Goal: Transaction & Acquisition: Purchase product/service

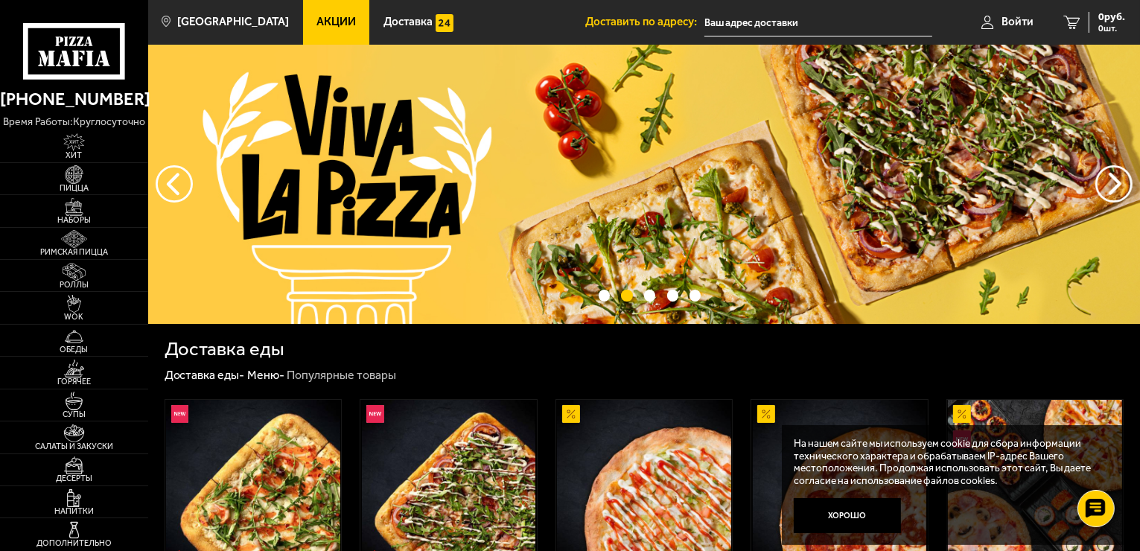
click at [497, 174] on img at bounding box center [644, 184] width 992 height 279
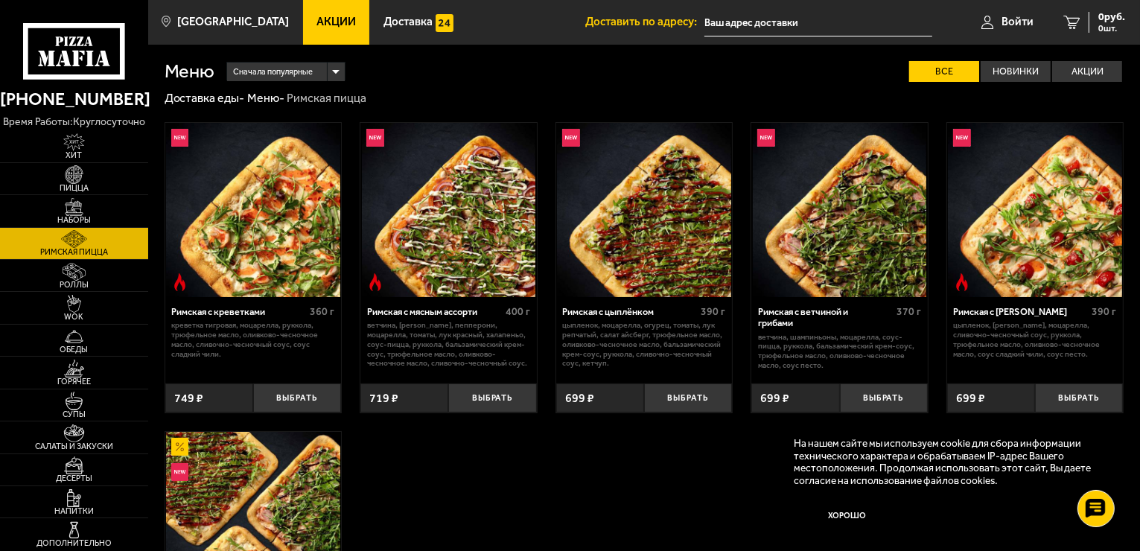
click at [856, 23] on input "text" at bounding box center [818, 23] width 228 height 28
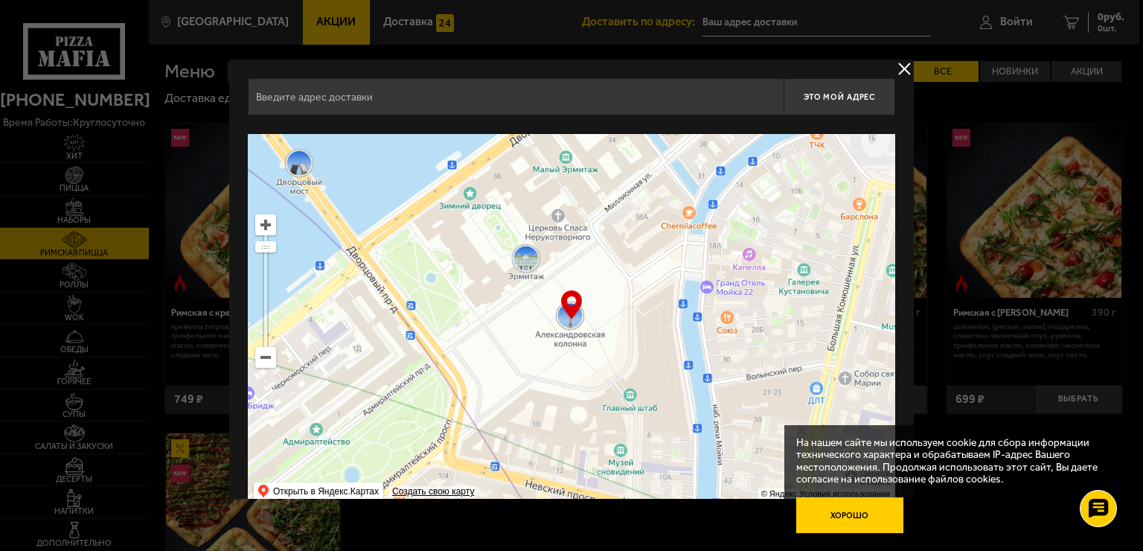
click at [852, 517] on button "Хорошо" at bounding box center [850, 515] width 107 height 36
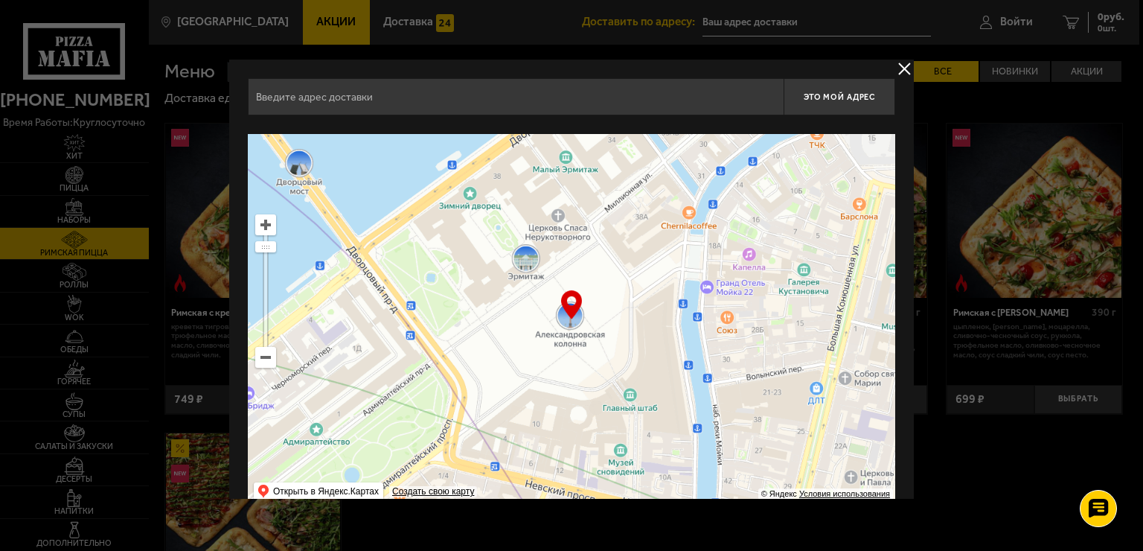
click at [398, 98] on input "text" at bounding box center [516, 96] width 536 height 37
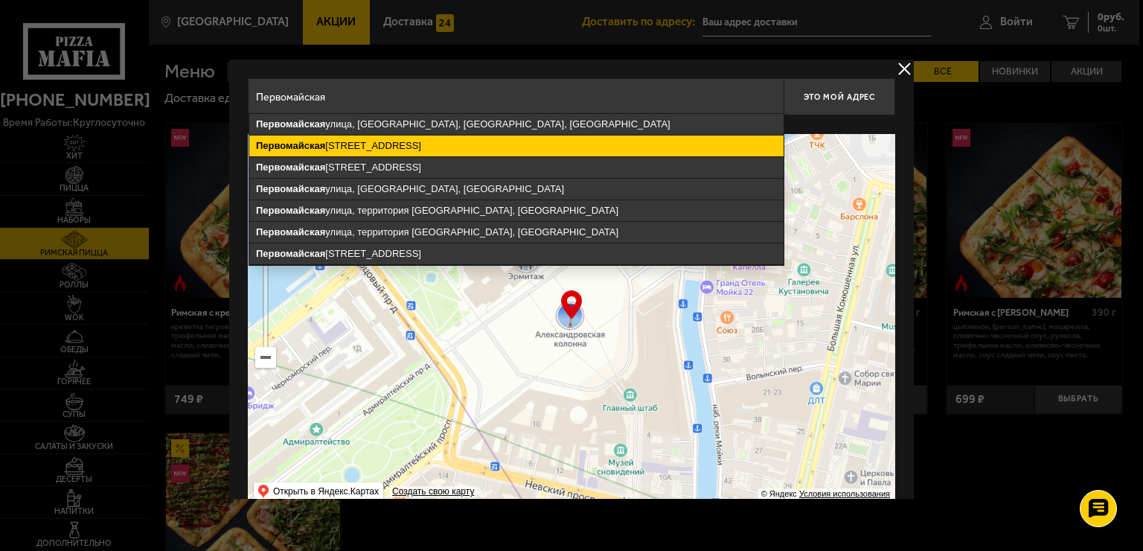
click at [417, 143] on ymaps "[STREET_ADDRESS]" at bounding box center [516, 145] width 535 height 21
type input "[STREET_ADDRESS]"
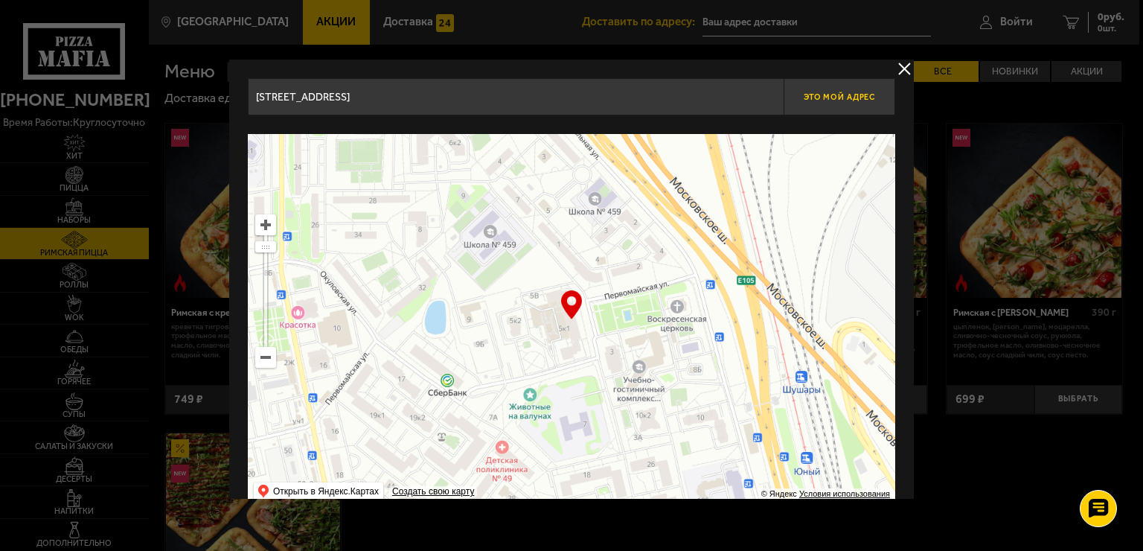
click at [824, 104] on button "Это мой адрес" at bounding box center [840, 96] width 112 height 37
